Goal: Task Accomplishment & Management: Complete application form

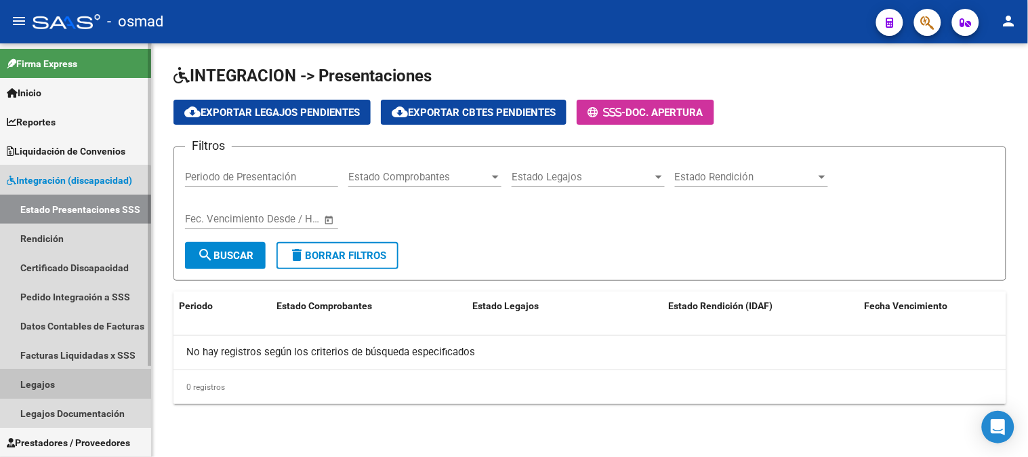
click at [73, 381] on link "Legajos" at bounding box center [75, 383] width 151 height 29
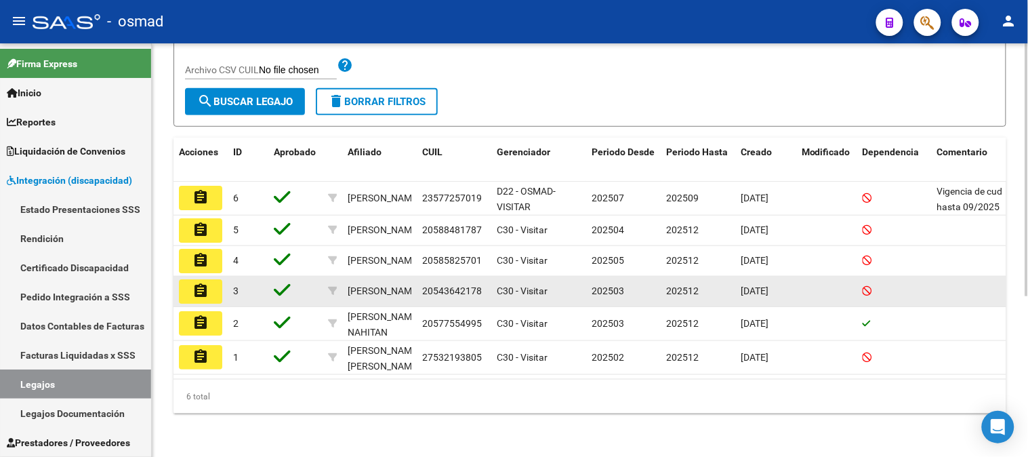
scroll to position [262, 0]
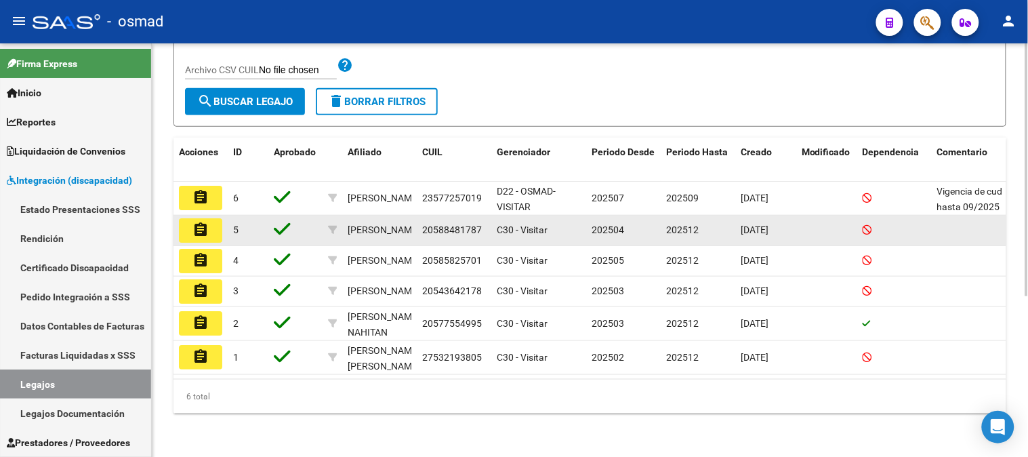
click at [206, 222] on mat-icon "assignment" at bounding box center [200, 230] width 16 height 16
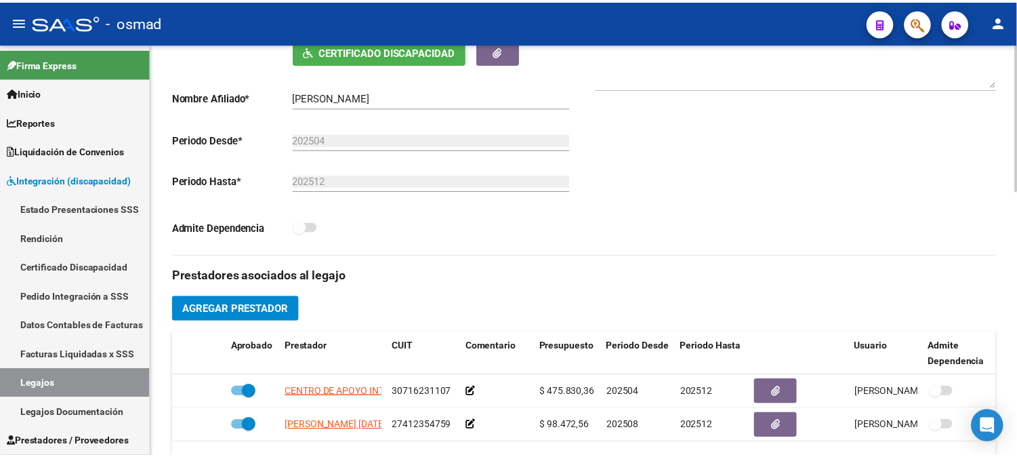
scroll to position [376, 0]
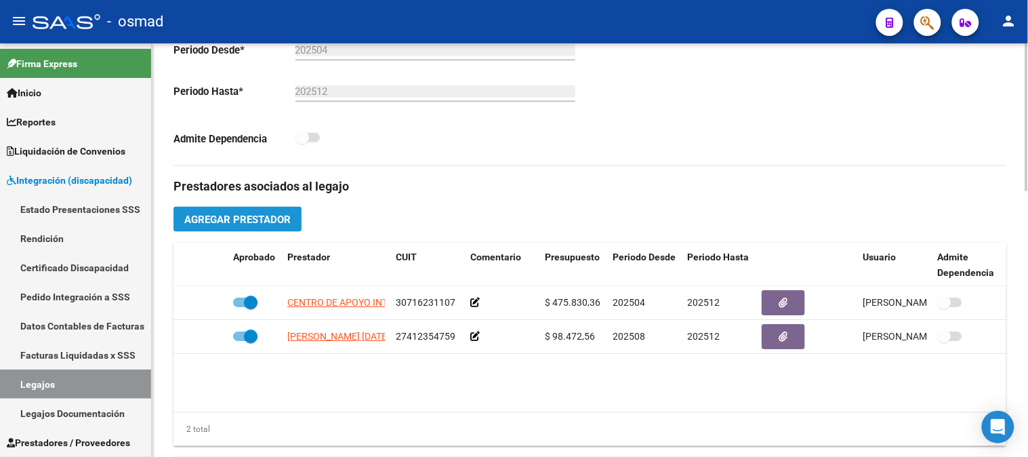
click at [255, 220] on span "Agregar Prestador" at bounding box center [237, 219] width 106 height 12
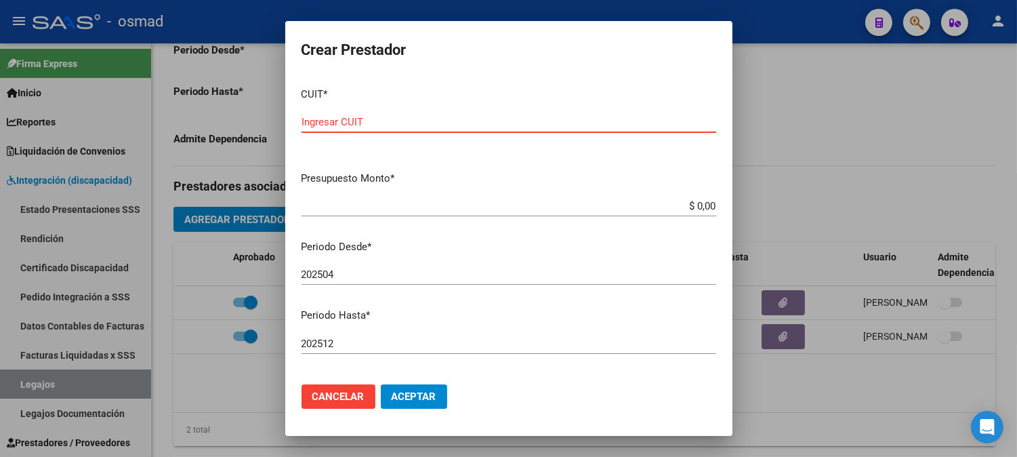
click at [360, 119] on input "Ingresar CUIT" at bounding box center [509, 122] width 415 height 12
click at [413, 137] on div "Ingresar CUIT" at bounding box center [509, 128] width 415 height 33
click at [415, 129] on div "Ingresar CUIT" at bounding box center [509, 122] width 415 height 20
type input "27-21467403-9"
click at [552, 187] on mat-dialog-content "CUIT * 27-21467403-9 Ingresar CUIT ARCA Padrón Presupuesto Monto * $ 0,00 Ingre…" at bounding box center [508, 225] width 447 height 297
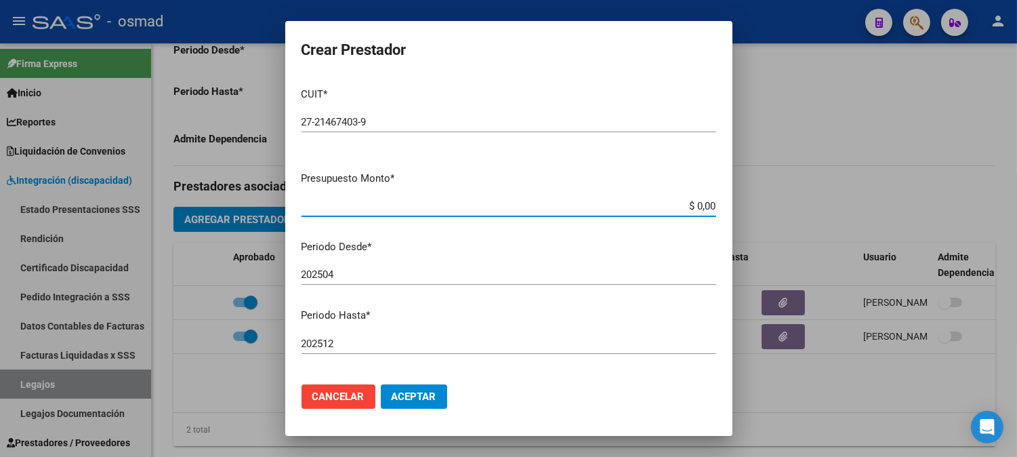
click at [682, 205] on input "$ 0,00" at bounding box center [509, 206] width 415 height 12
drag, startPoint x: 662, startPoint y: 212, endPoint x: 787, endPoint y: 211, distance: 125.4
click at [787, 211] on div "Crear Prestador CUIT * 27-21467403-9 Ingresar CUIT ARCA Padrón Presupuesto Mont…" at bounding box center [508, 228] width 1017 height 457
drag, startPoint x: 667, startPoint y: 201, endPoint x: 716, endPoint y: 201, distance: 49.5
click at [716, 201] on mat-dialog-content "CUIT * 27-21467403-9 Ingresar CUIT ARCA Padrón Presupuesto Monto * $ 90,00 Ingr…" at bounding box center [508, 225] width 447 height 297
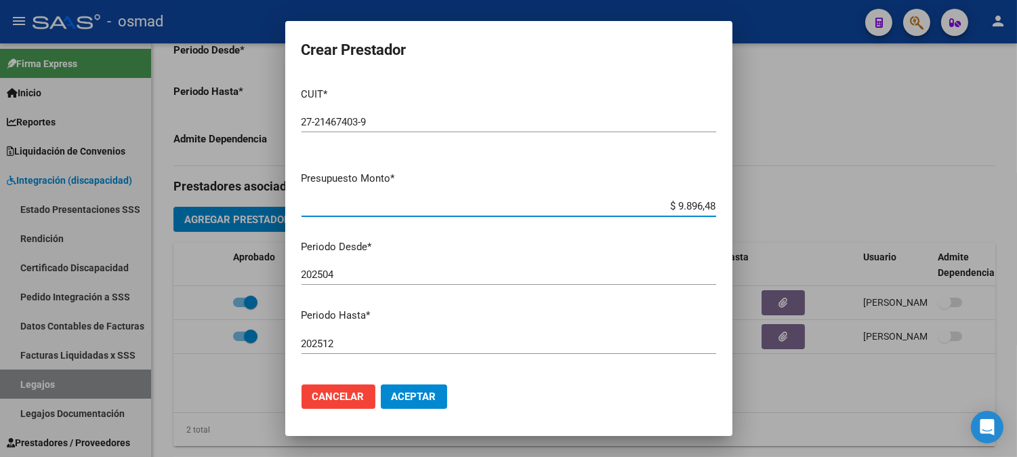
type input "$ 98.964,88"
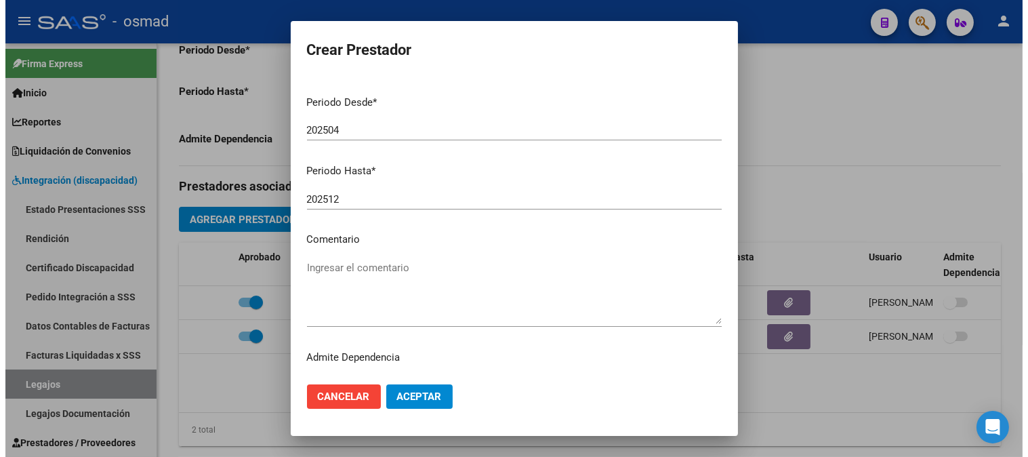
scroll to position [150, 0]
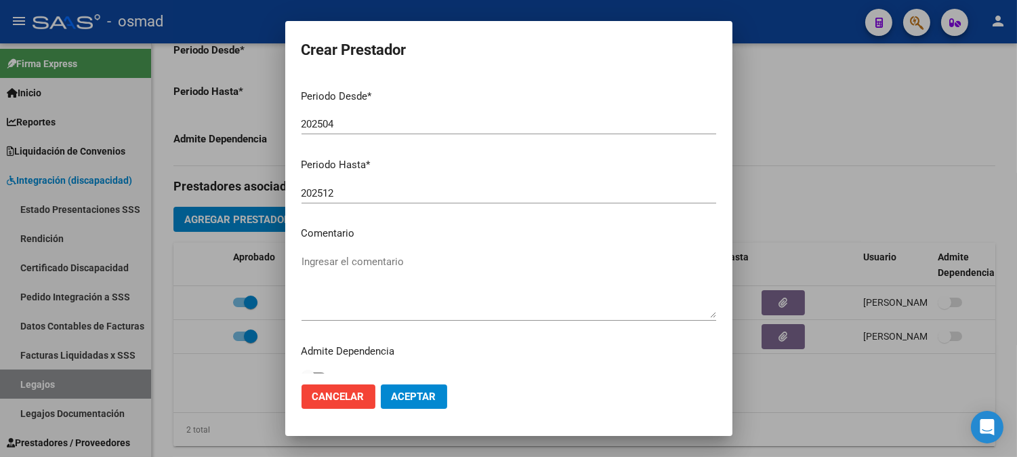
click at [438, 387] on button "Aceptar" at bounding box center [414, 396] width 66 height 24
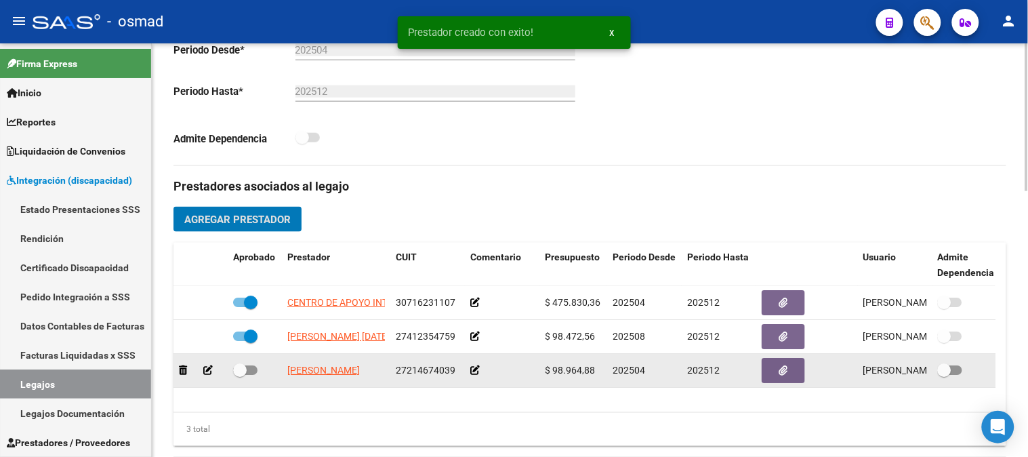
click at [255, 371] on span at bounding box center [245, 369] width 24 height 9
click at [240, 375] on input "checkbox" at bounding box center [239, 375] width 1 height 1
checkbox input "true"
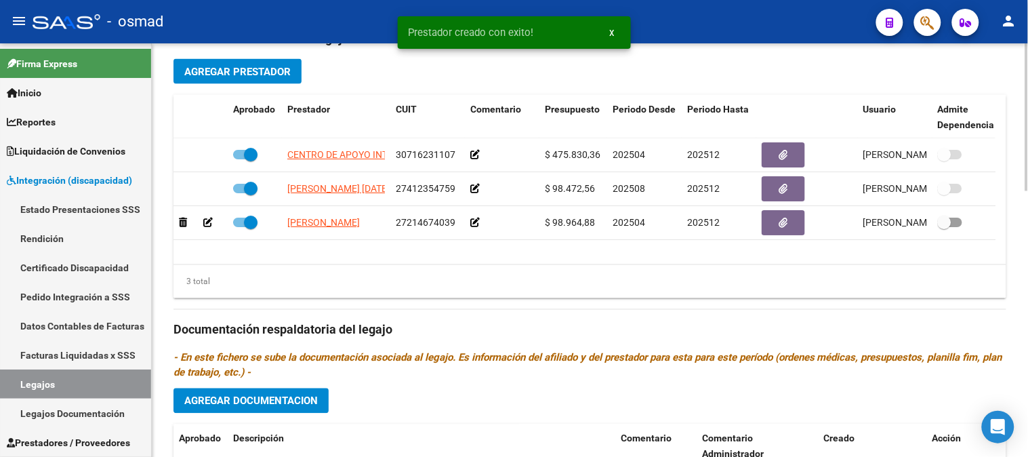
scroll to position [526, 0]
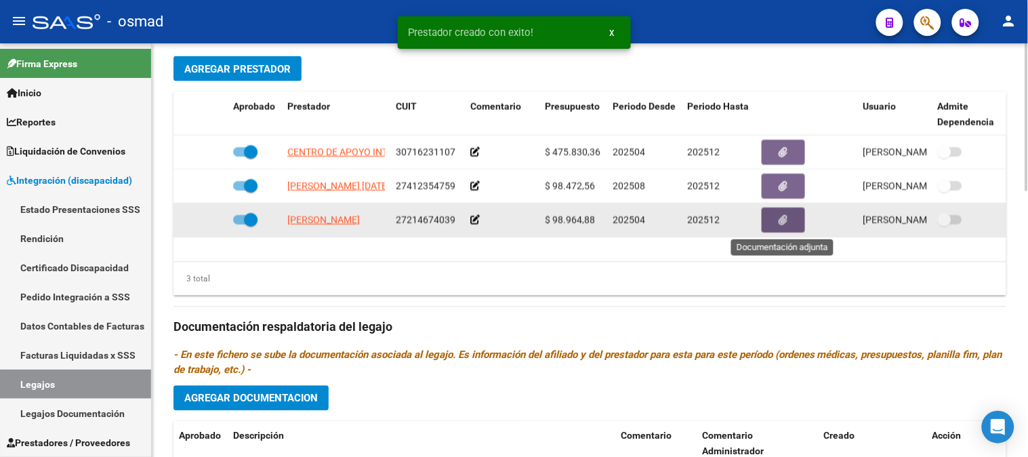
click at [786, 225] on icon "button" at bounding box center [783, 220] width 9 height 10
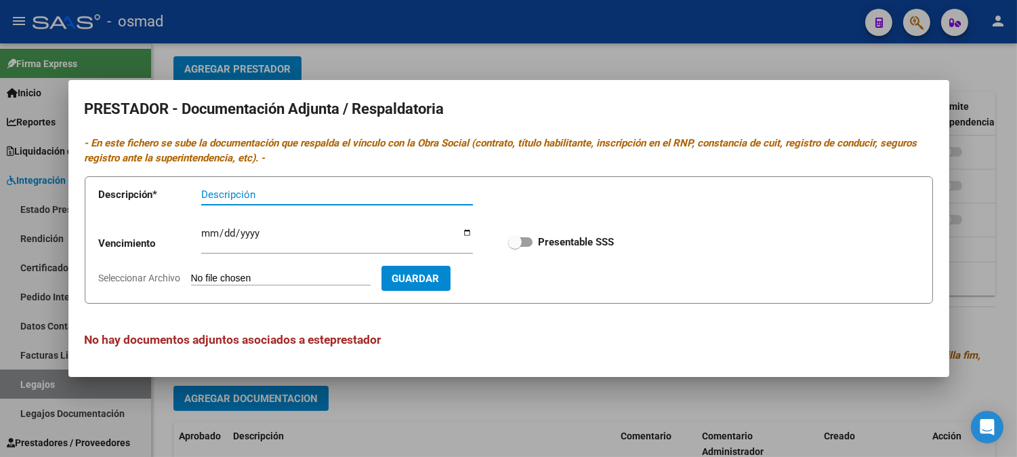
click at [251, 193] on input "Descripción" at bounding box center [337, 194] width 272 height 12
type input "r"
type input "RNP"
click at [206, 228] on input "Ingresar vencimiento" at bounding box center [337, 239] width 272 height 22
click at [204, 225] on div "Ingresar vencimiento" at bounding box center [337, 238] width 272 height 29
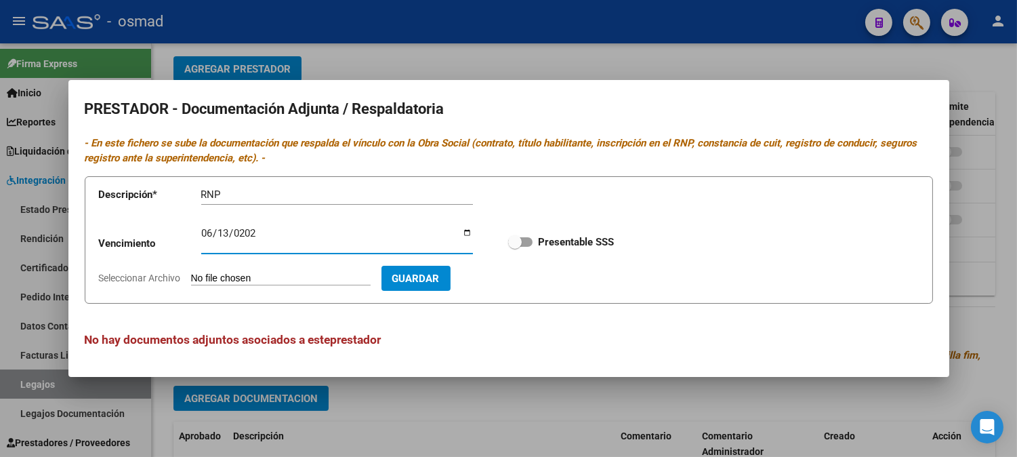
type input "[DATE]"
type input "0007-06-13"
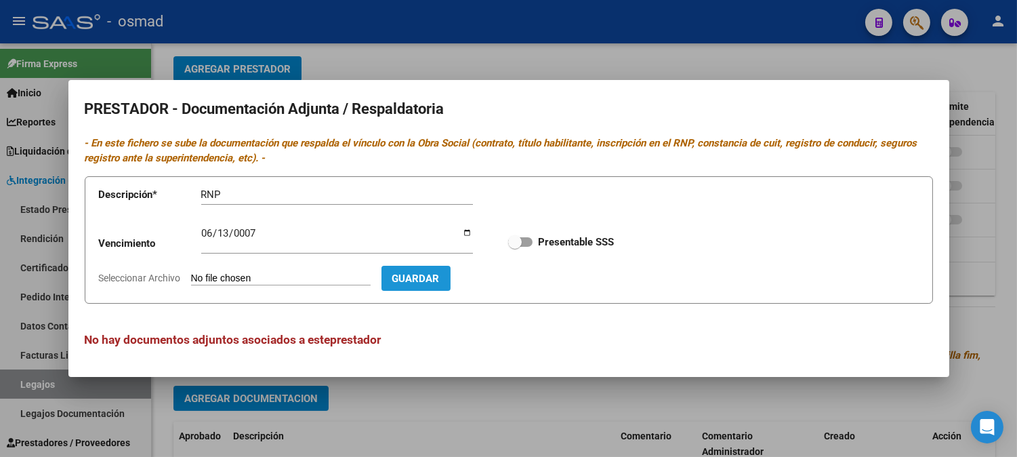
click at [440, 274] on span "Guardar" at bounding box center [415, 278] width 47 height 12
click at [321, 274] on input "Seleccionar Archivo" at bounding box center [281, 278] width 180 height 13
type input "C:\fakepath\rnp tera`pia ocupacional.pdf"
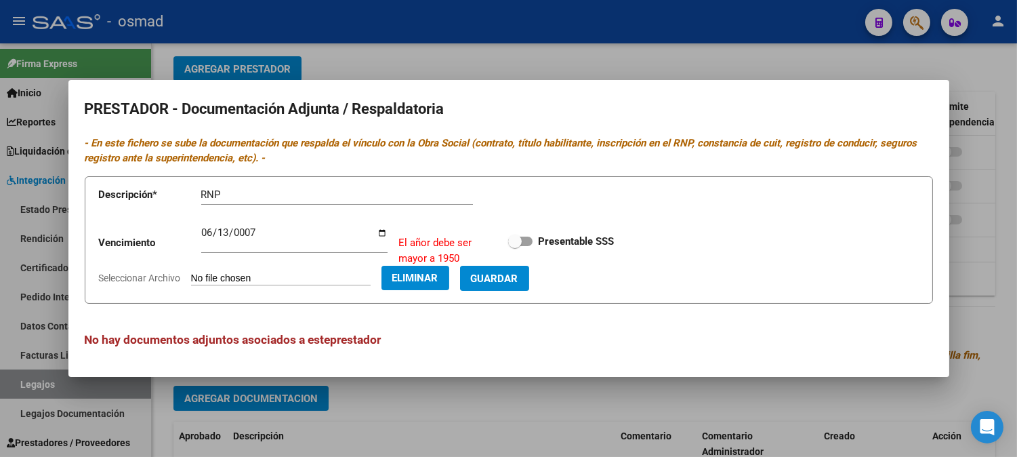
click at [248, 228] on input "0007-06-13" at bounding box center [294, 238] width 186 height 22
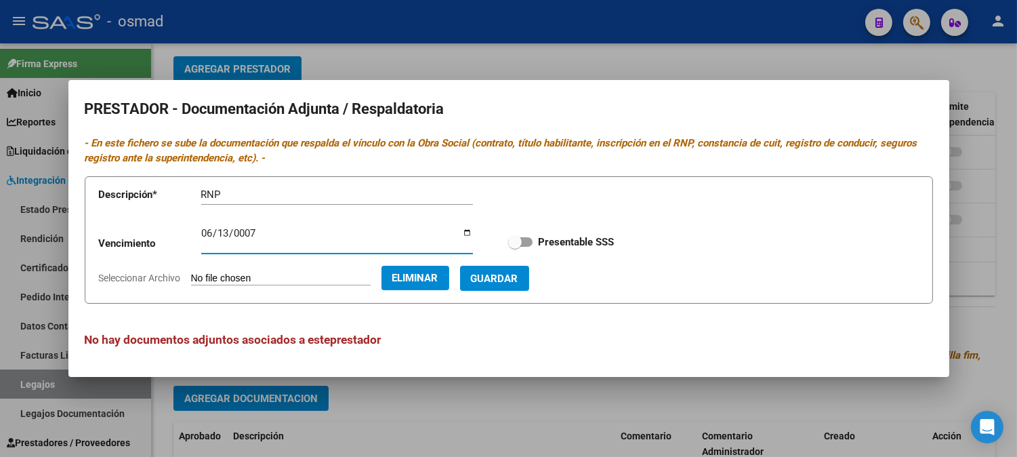
type input "[DATE]"
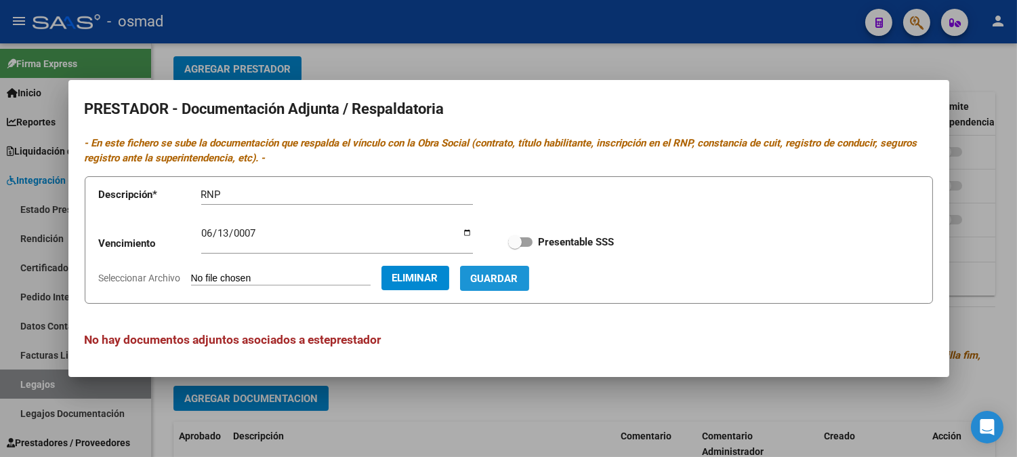
click at [518, 279] on span "Guardar" at bounding box center [494, 278] width 47 height 12
checkbox input "true"
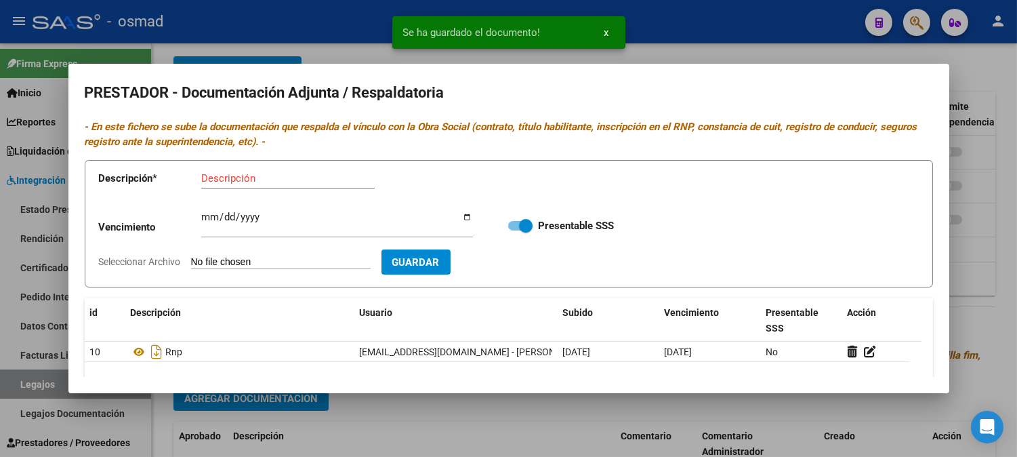
click at [259, 177] on input "Descripción" at bounding box center [287, 178] width 173 height 12
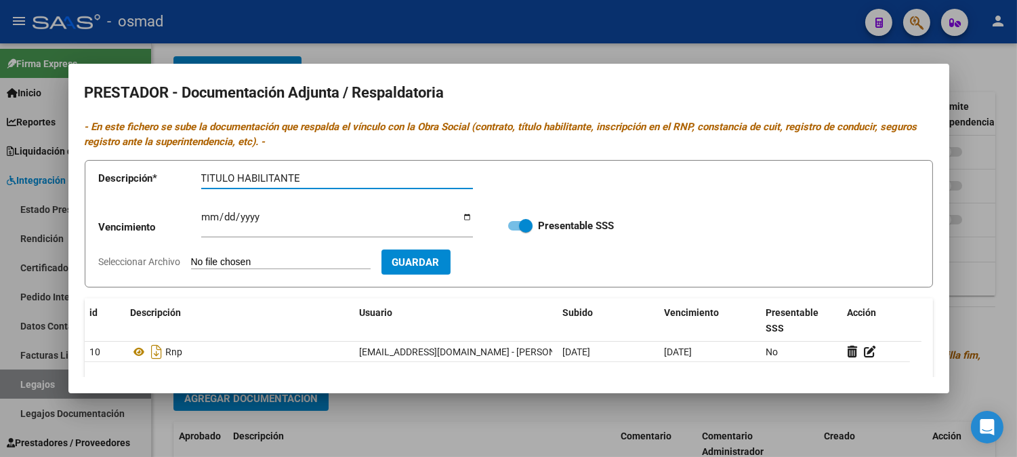
type input "TITULO HABILITANTE"
click at [266, 256] on input "Seleccionar Archivo" at bounding box center [281, 262] width 180 height 13
type input "C:\fakepath\titulo terapia ocupacional.pdf"
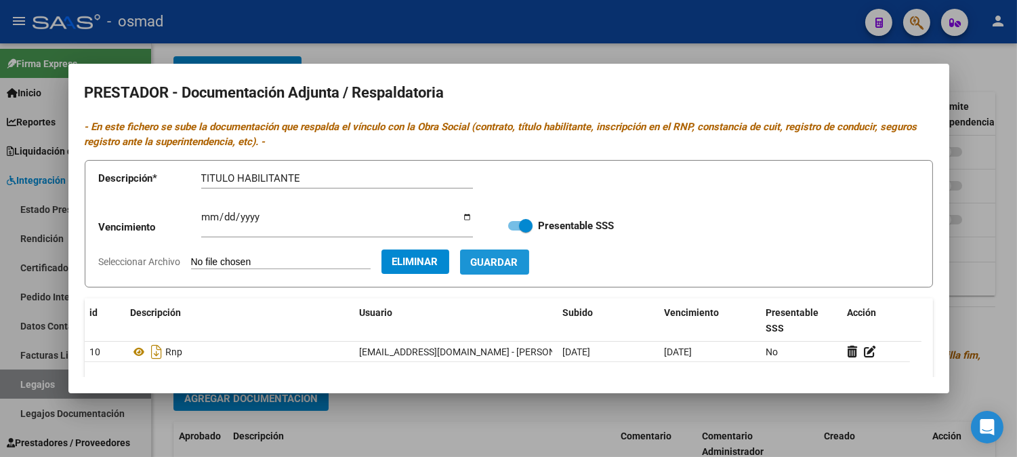
click at [512, 266] on span "Guardar" at bounding box center [494, 262] width 47 height 12
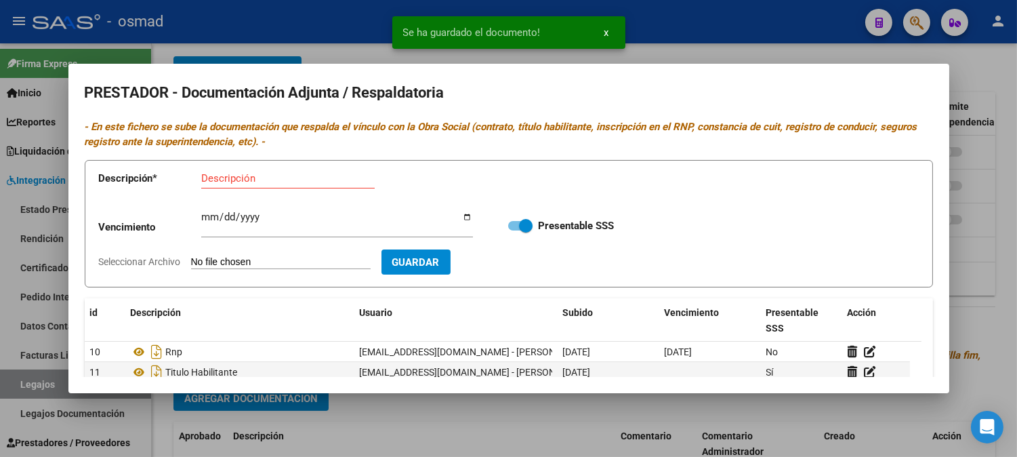
click at [451, 253] on button "Guardar" at bounding box center [415, 261] width 69 height 25
click at [993, 77] on div at bounding box center [508, 228] width 1017 height 457
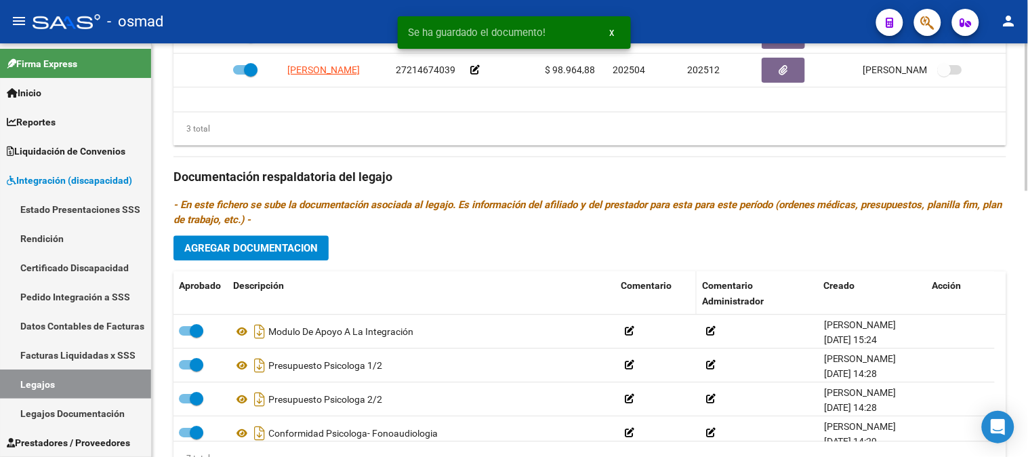
scroll to position [678, 0]
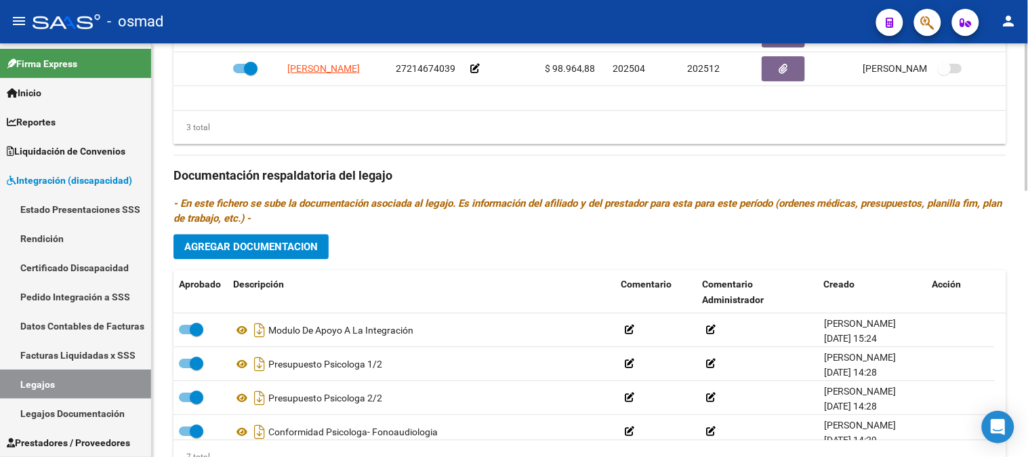
click at [272, 253] on span "Agregar Documentacion" at bounding box center [250, 247] width 133 height 12
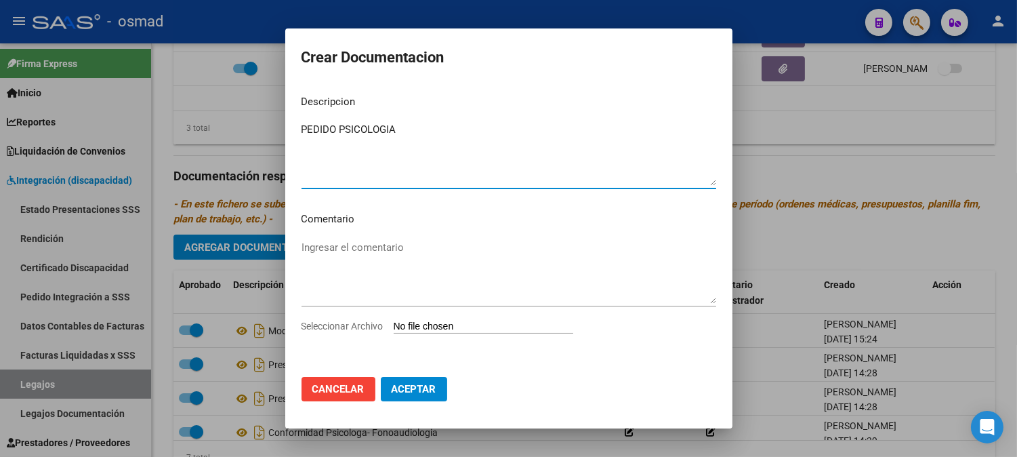
type textarea "PEDIDO PSICOLOGIA"
click at [429, 322] on input "Seleccionar Archivo" at bounding box center [484, 326] width 180 height 13
type input "C:\fakepath\pedido psicologa 2 sesiones por semana.jpg"
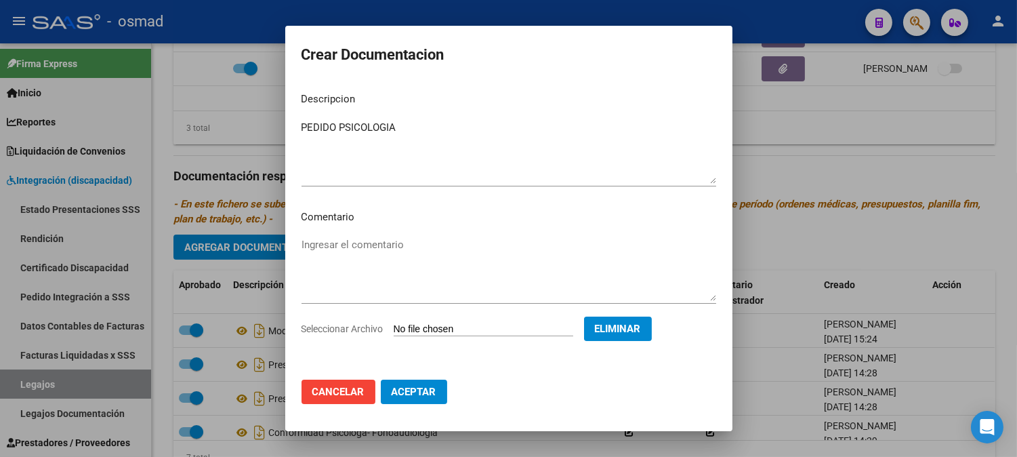
click at [425, 386] on span "Aceptar" at bounding box center [414, 392] width 45 height 12
checkbox input "false"
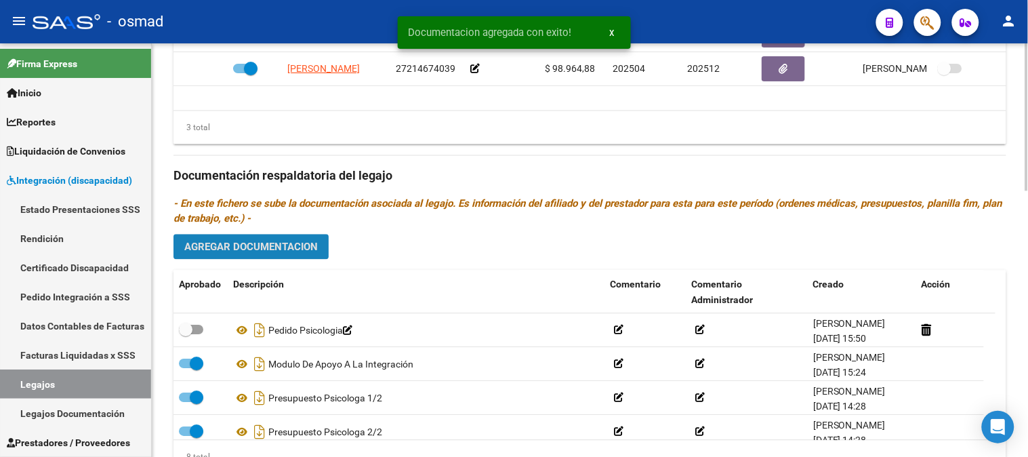
click at [279, 247] on span "Agregar Documentacion" at bounding box center [250, 247] width 133 height 12
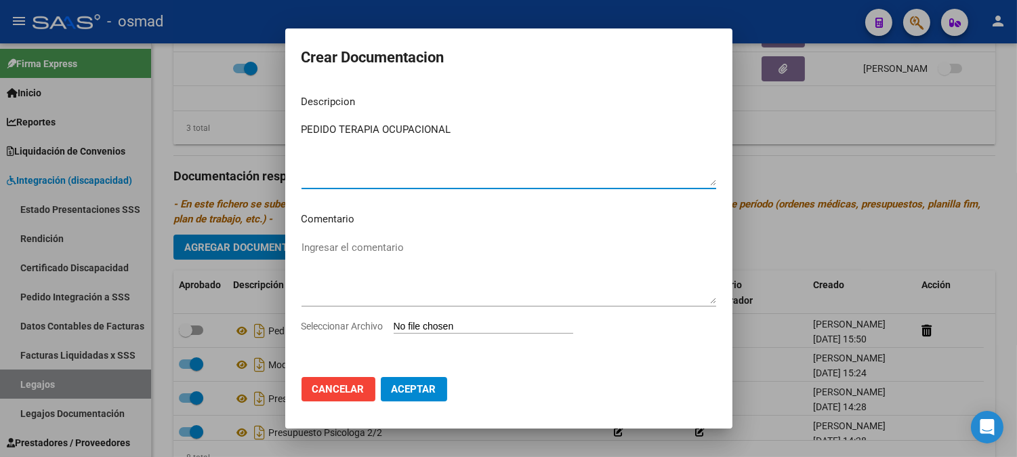
type textarea "PEDIDO TERAPIA OCUPACIONAL"
click at [413, 329] on input "Seleccionar Archivo" at bounding box center [484, 326] width 180 height 13
type input "C:\fakepath\pedido terapia ocupacional 2 sesiones.jpg"
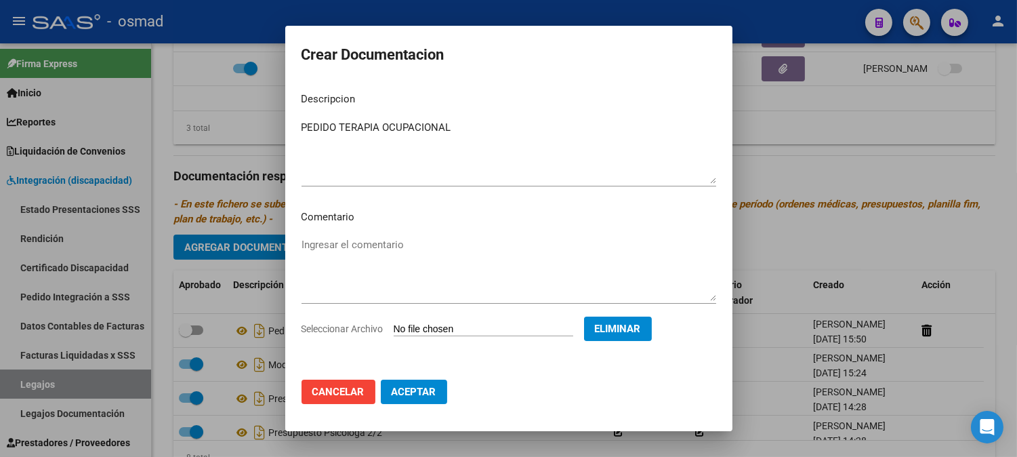
click at [401, 383] on button "Aceptar" at bounding box center [414, 391] width 66 height 24
checkbox input "false"
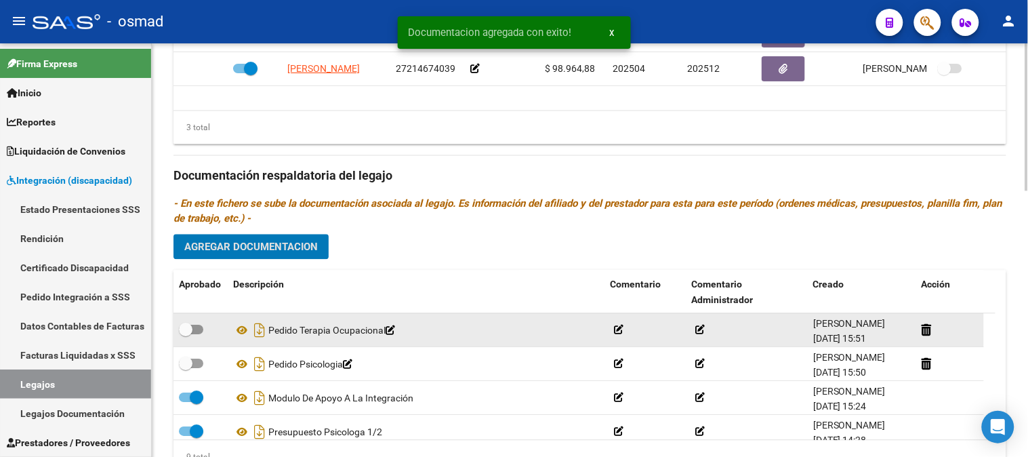
click at [201, 329] on span at bounding box center [191, 329] width 24 height 9
click at [186, 335] on input "checkbox" at bounding box center [185, 335] width 1 height 1
checkbox input "true"
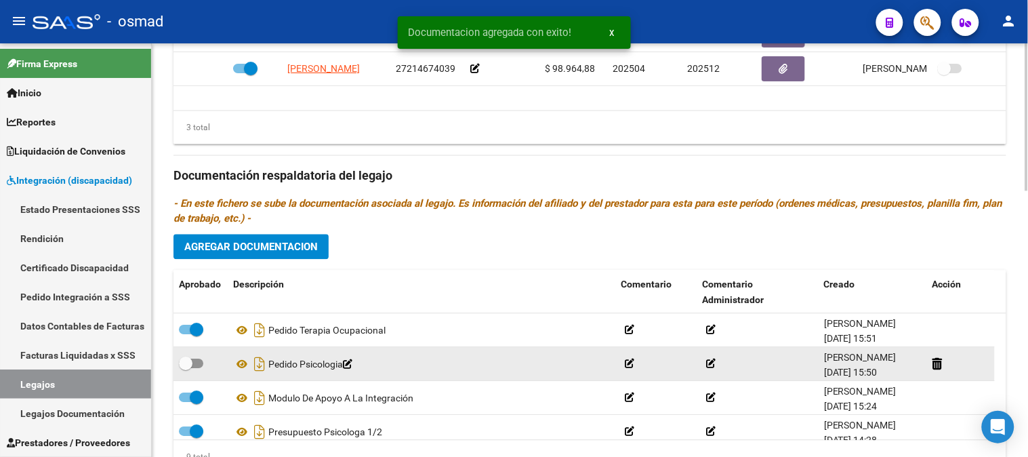
click at [199, 359] on label at bounding box center [191, 364] width 24 height 16
click at [186, 369] on input "checkbox" at bounding box center [185, 369] width 1 height 1
checkbox input "true"
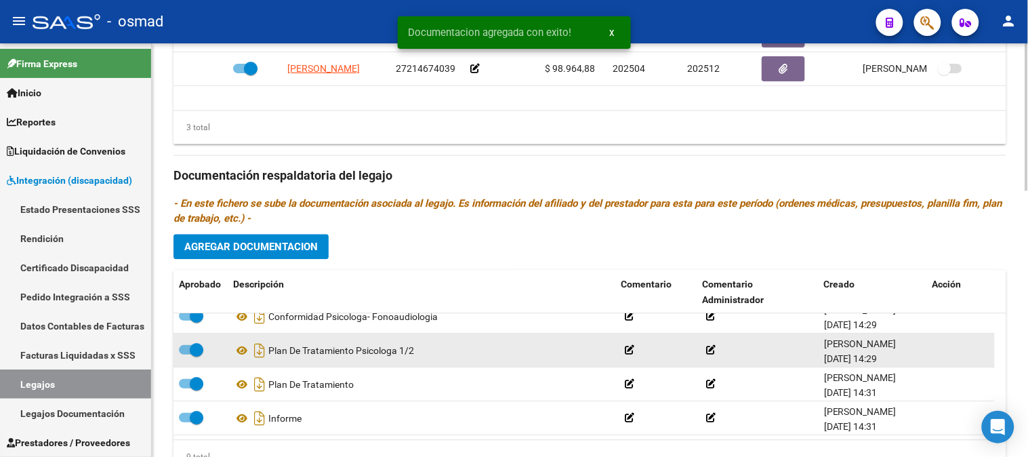
scroll to position [740, 0]
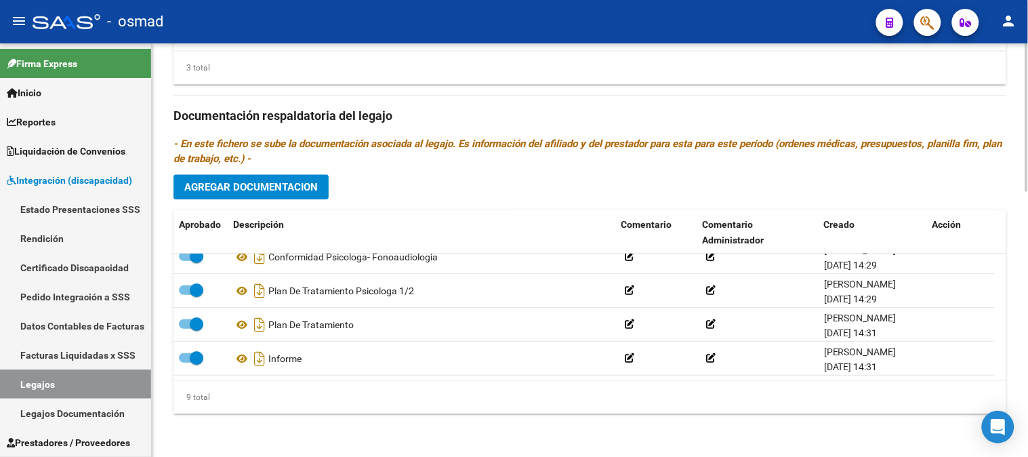
click at [302, 192] on span "Agregar Documentacion" at bounding box center [250, 187] width 133 height 12
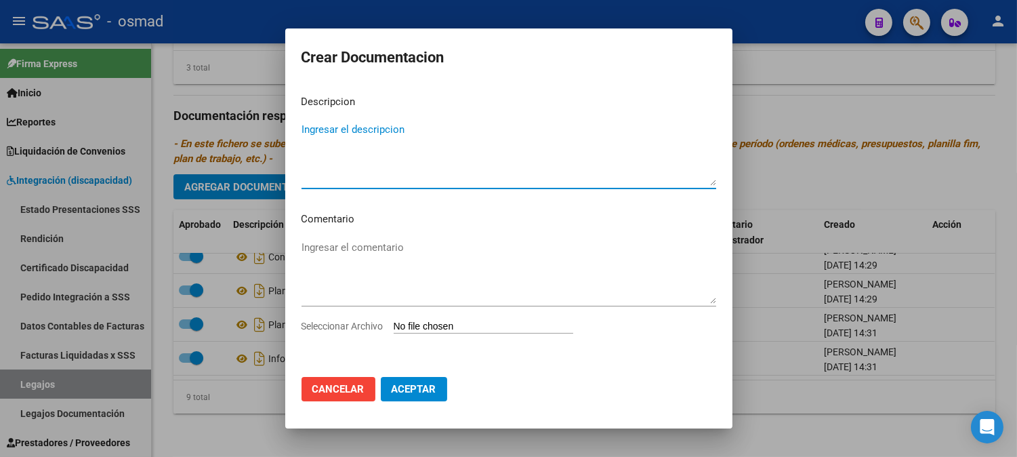
click at [336, 131] on textarea "Ingresar el descripcion" at bounding box center [509, 154] width 415 height 64
type textarea "PRESPUESTO TERAPIA OCUPACIONAL"
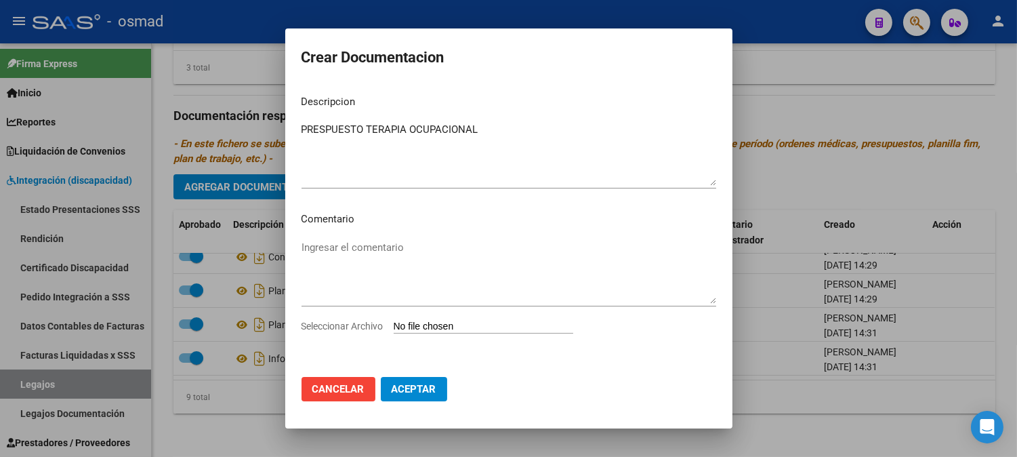
click at [421, 321] on input "Seleccionar Archivo" at bounding box center [484, 326] width 180 height 13
type input "C:\fakepath\presupuesto terapia ocupacional -.pdf"
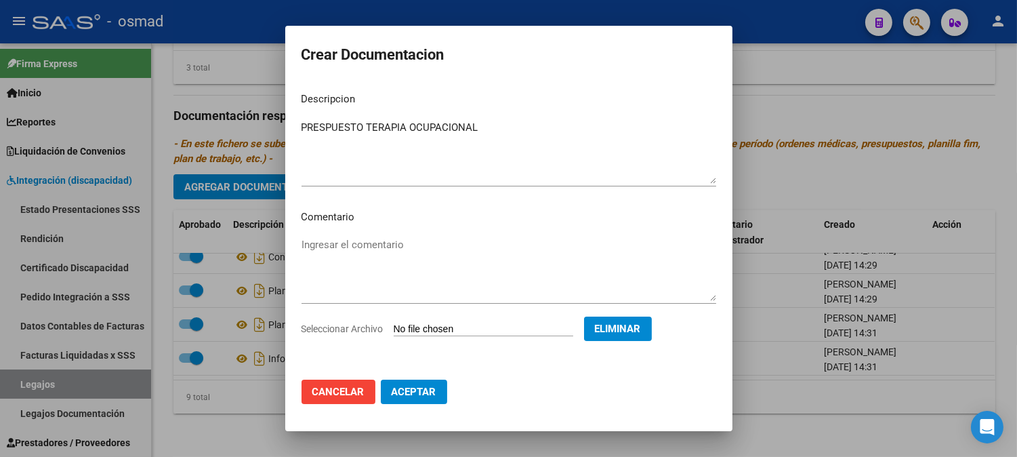
click at [423, 396] on span "Aceptar" at bounding box center [414, 392] width 45 height 12
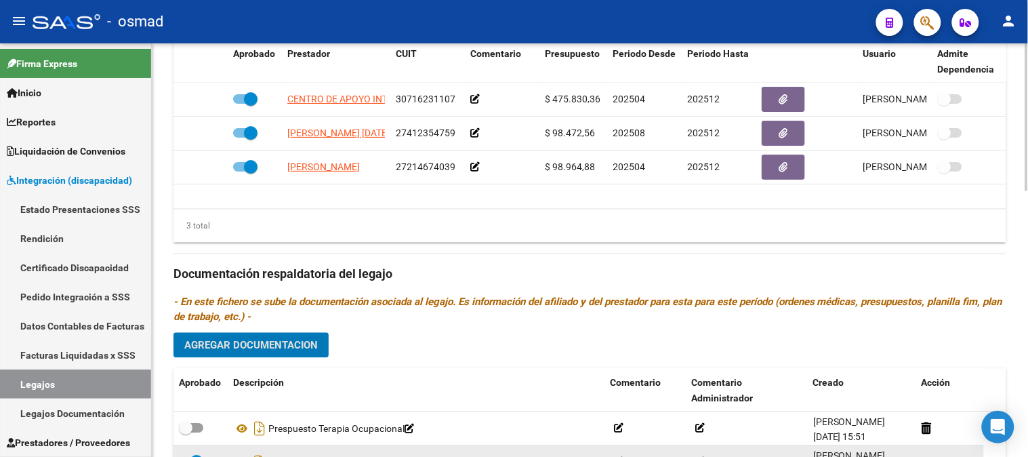
scroll to position [665, 0]
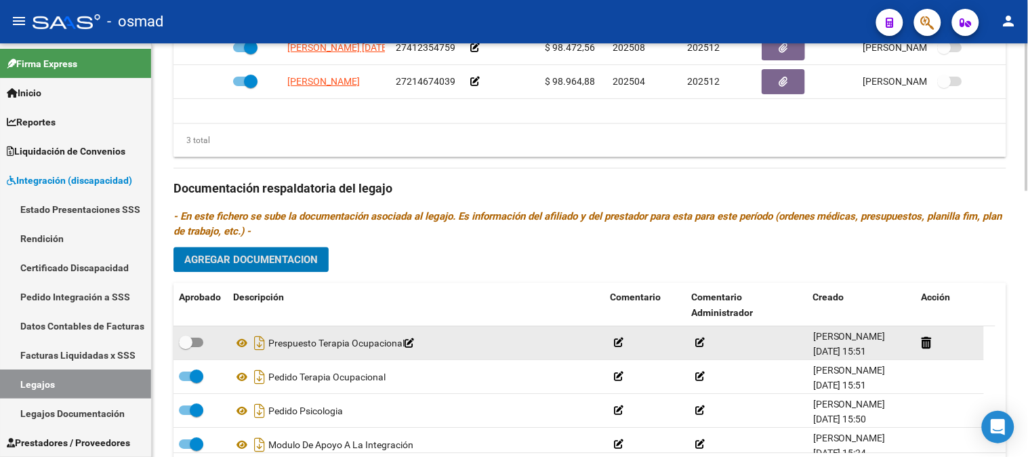
click at [204, 346] on div at bounding box center [200, 344] width 43 height 18
click at [199, 342] on span at bounding box center [191, 342] width 24 height 9
click at [186, 348] on input "checkbox" at bounding box center [185, 348] width 1 height 1
checkbox input "true"
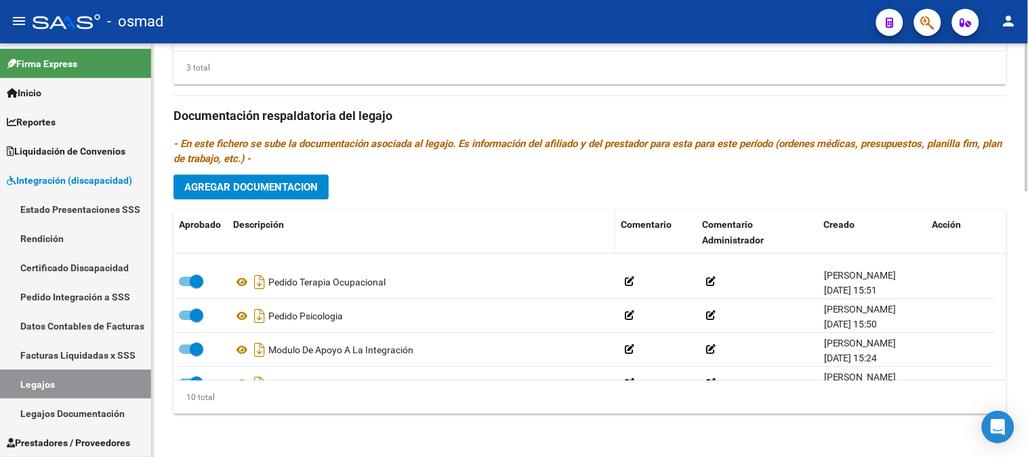
scroll to position [0, 0]
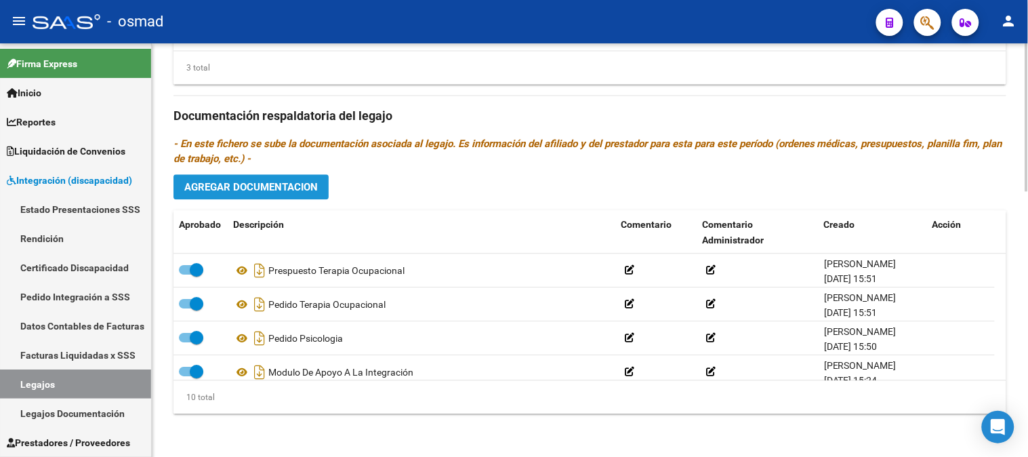
click at [315, 186] on span "Agregar Documentacion" at bounding box center [250, 187] width 133 height 12
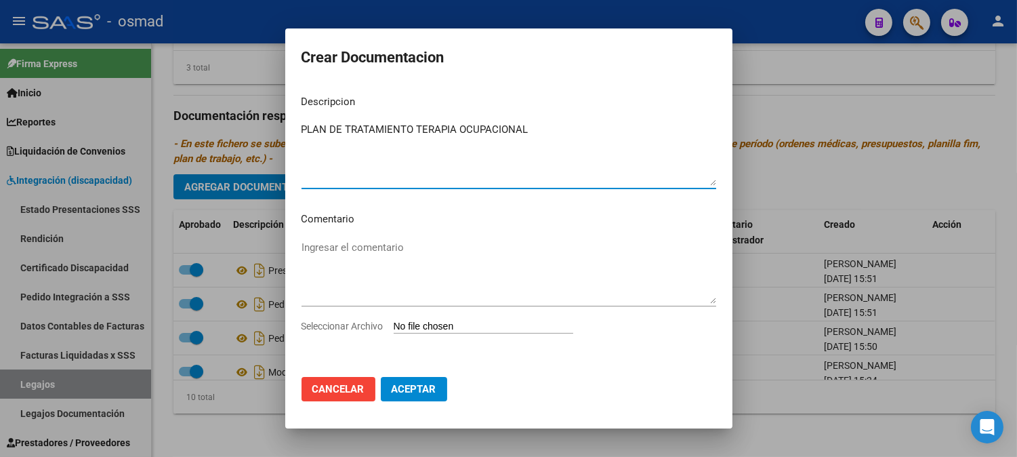
type textarea "PLAN DE TRATAMIENTO TERAPIA OCUPACIONAL"
click at [411, 326] on input "Seleccionar Archivo" at bounding box center [484, 326] width 180 height 13
type input "C:\fakepath\[PERSON_NAME] Plan de tto.pdf"
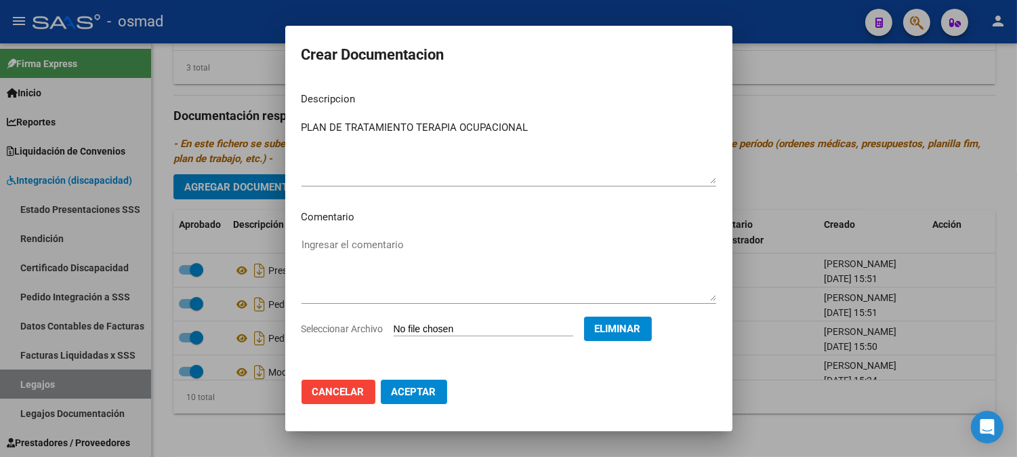
click at [432, 388] on span "Aceptar" at bounding box center [414, 392] width 45 height 12
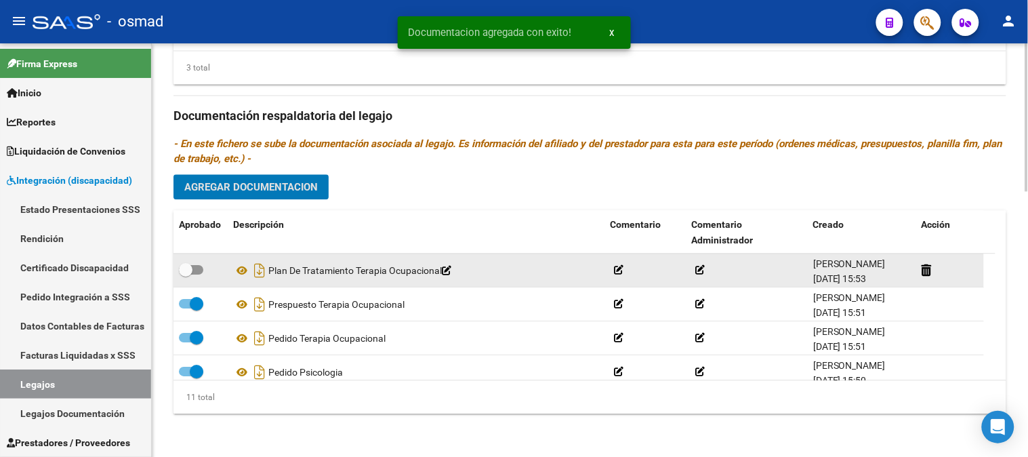
click at [204, 264] on div at bounding box center [200, 271] width 43 height 18
click at [199, 264] on label at bounding box center [191, 270] width 24 height 16
click at [186, 274] on input "checkbox" at bounding box center [185, 274] width 1 height 1
checkbox input "true"
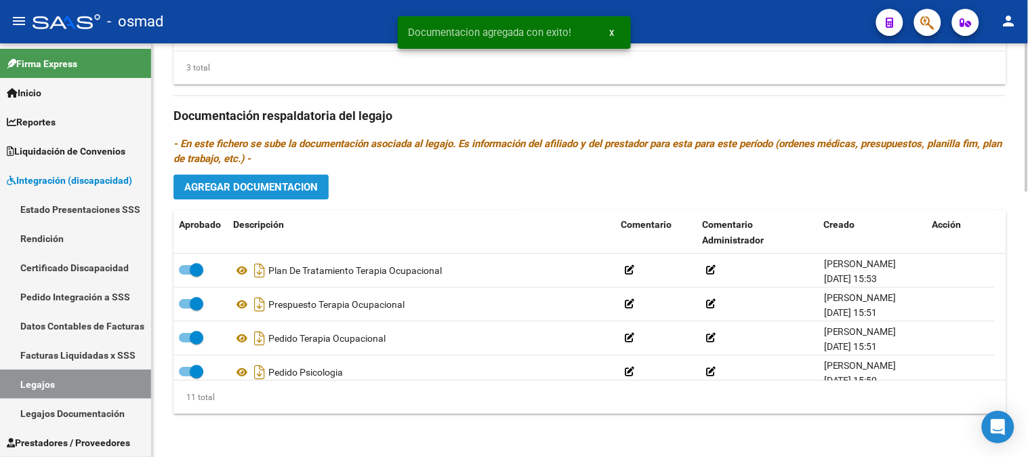
click at [282, 194] on button "Agregar Documentacion" at bounding box center [250, 186] width 155 height 25
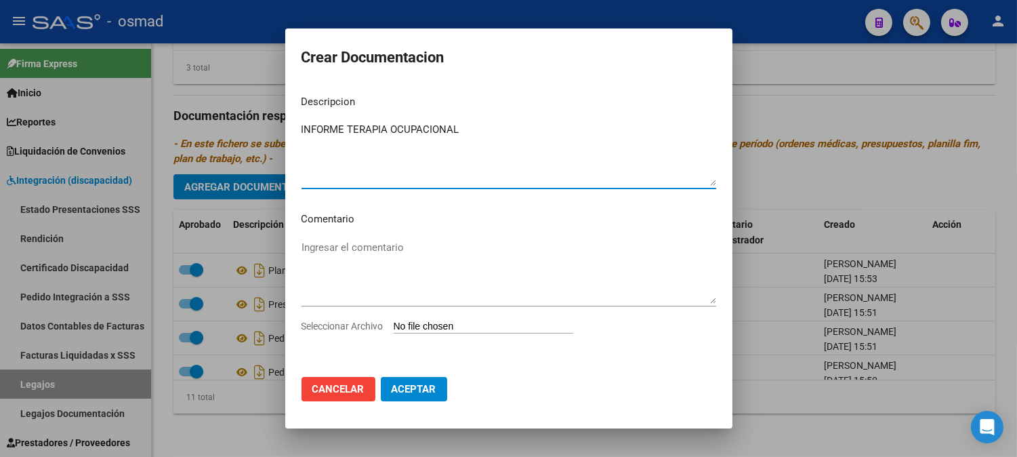
type textarea "INFORME TERAPIA OCUPACIONAL"
click at [411, 327] on input "Seleccionar Archivo" at bounding box center [484, 326] width 180 height 13
type input "C:\fakepath\[PERSON_NAME] informe.pdf"
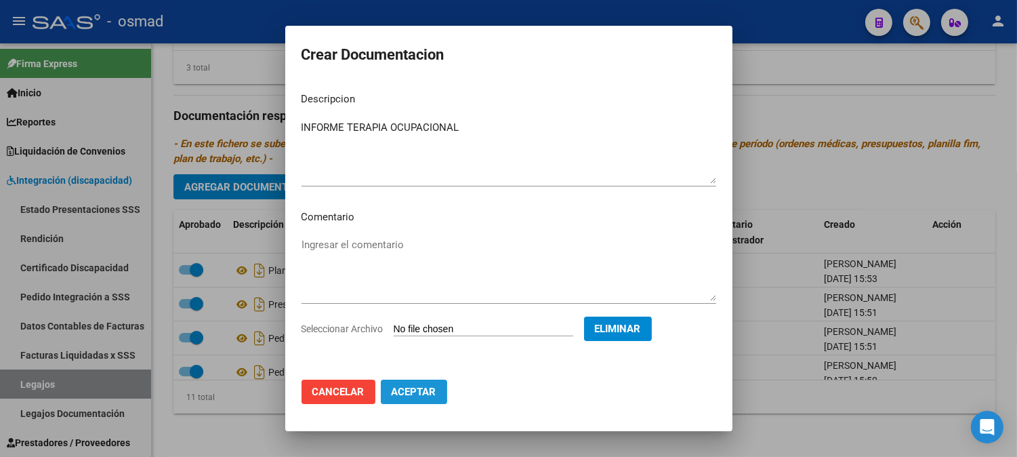
click at [409, 388] on span "Aceptar" at bounding box center [414, 392] width 45 height 12
checkbox input "false"
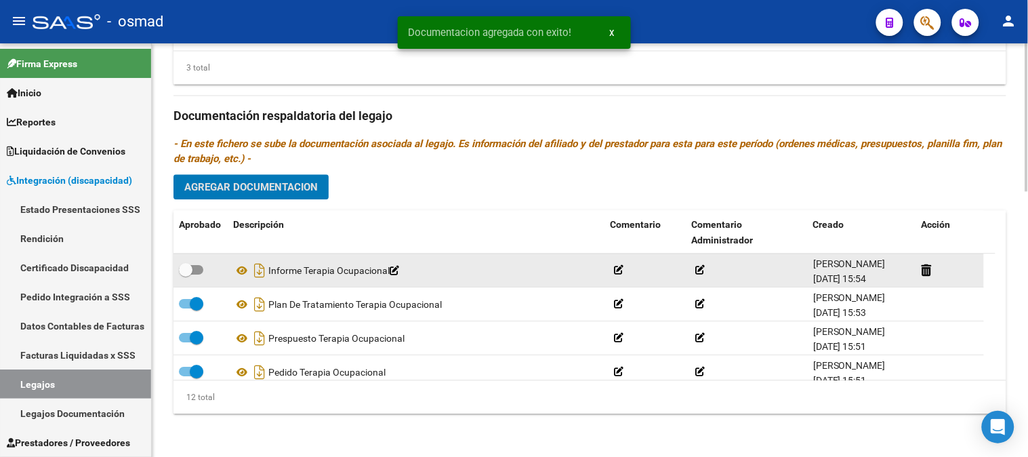
click at [205, 271] on div at bounding box center [200, 271] width 43 height 18
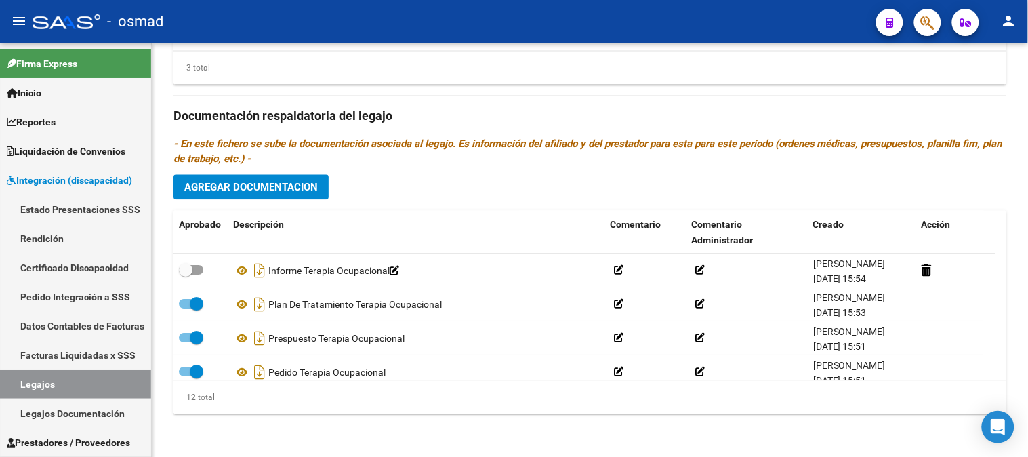
click at [1007, 18] on mat-icon "person" at bounding box center [1009, 21] width 16 height 16
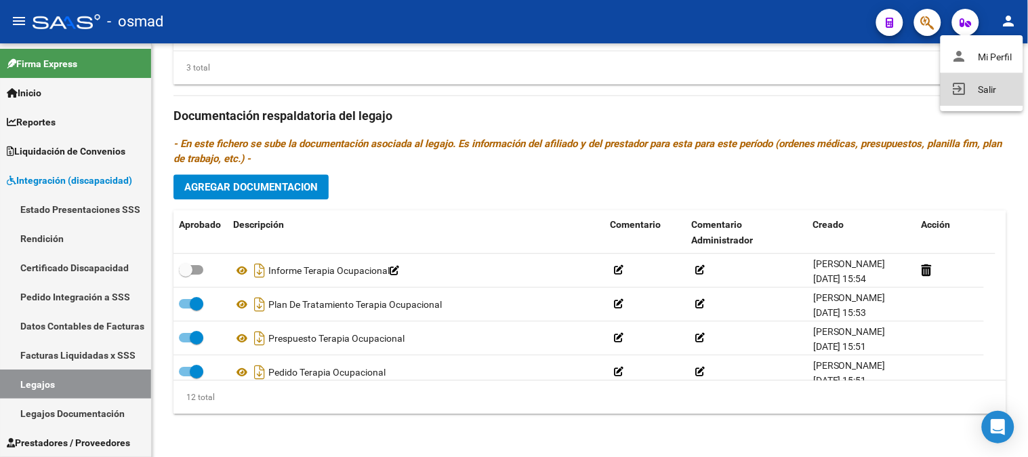
click at [966, 84] on button "exit_to_app Salir" at bounding box center [981, 89] width 83 height 33
